Goal: Information Seeking & Learning: Learn about a topic

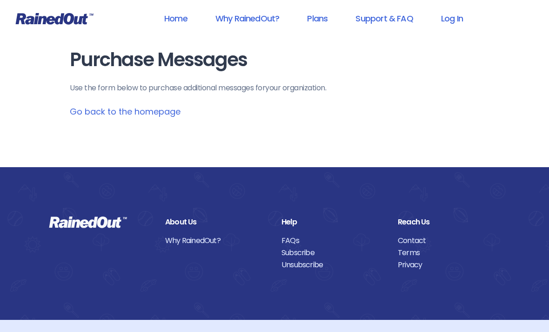
click at [404, 237] on link "Contact" at bounding box center [449, 241] width 102 height 12
click at [450, 16] on link "Log In" at bounding box center [452, 18] width 46 height 21
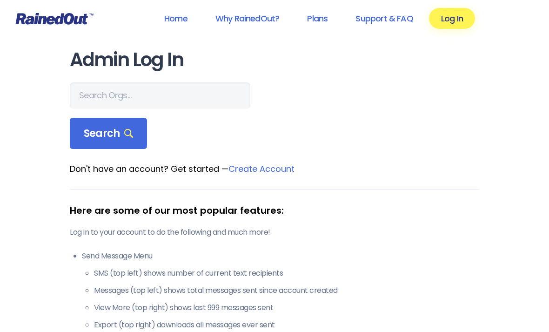
click at [99, 132] on span "Search" at bounding box center [108, 133] width 49 height 13
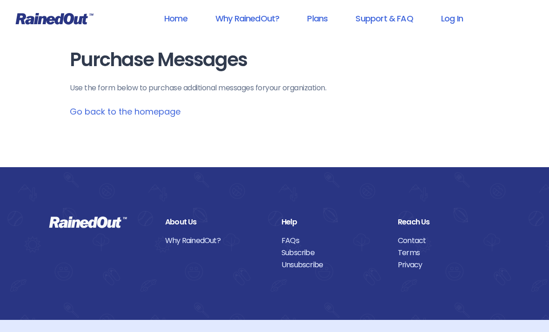
click at [131, 117] on link "Go back to the homepage" at bounding box center [125, 112] width 111 height 12
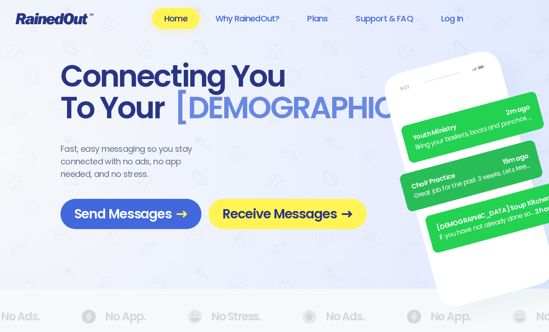
click at [375, 16] on link "Support & FAQ" at bounding box center [383, 18] width 81 height 21
